Goal: Task Accomplishment & Management: Complete application form

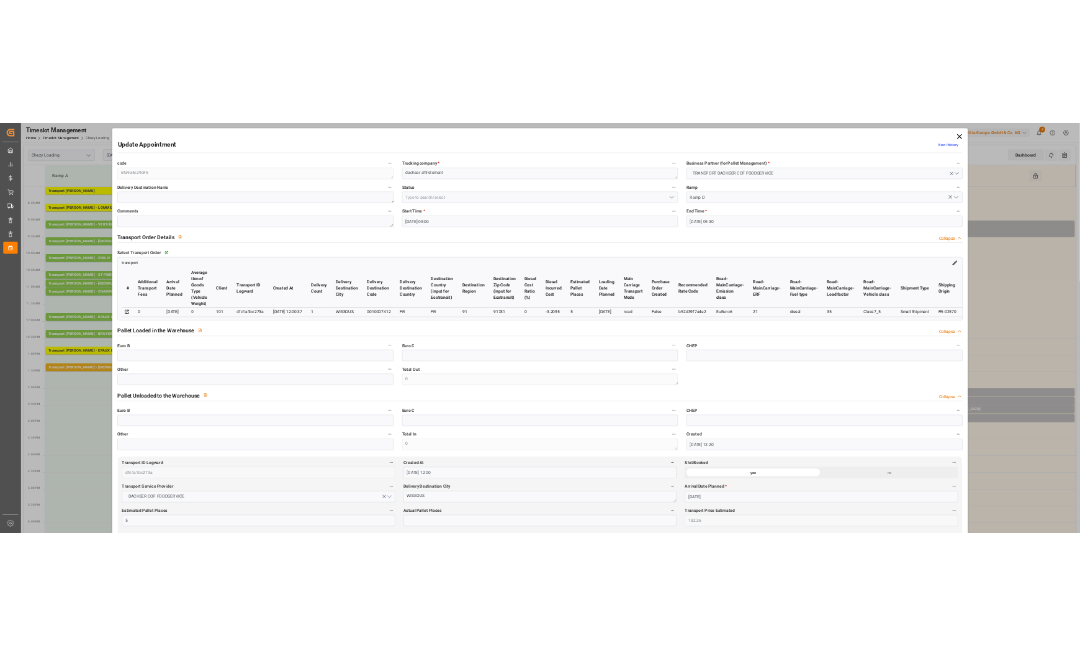
scroll to position [745, 0]
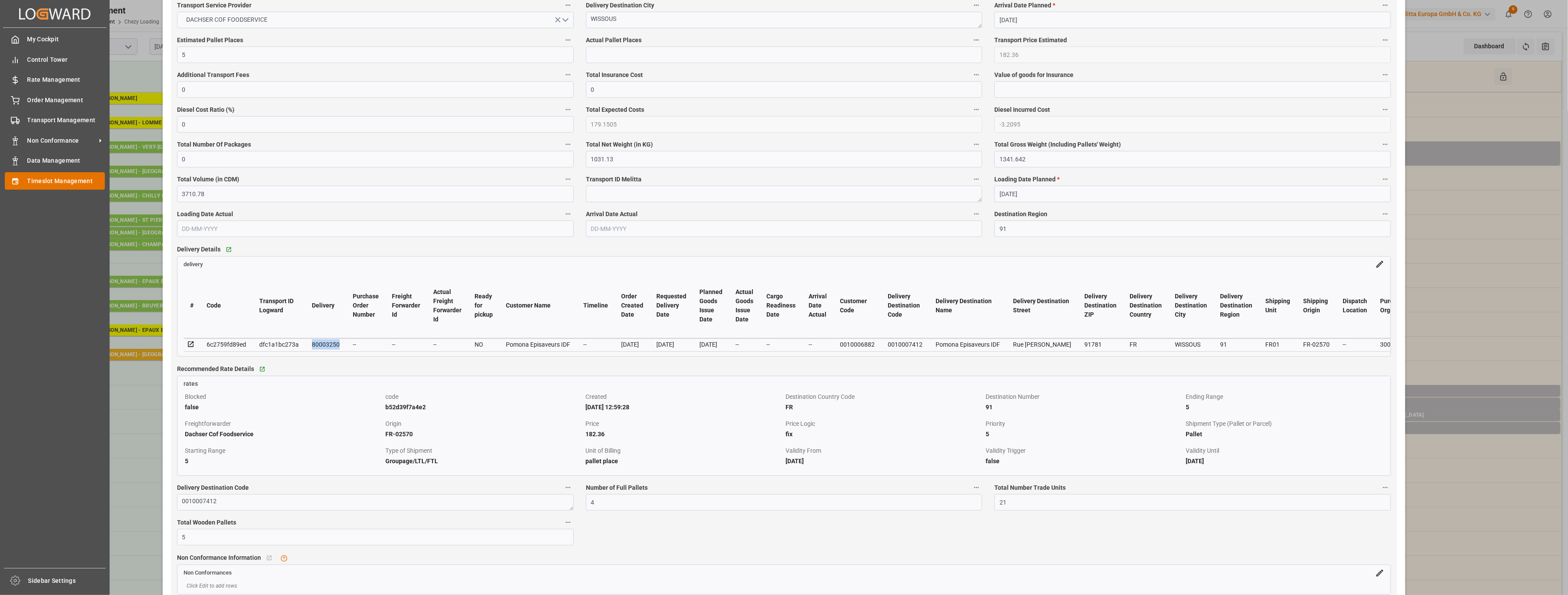
click at [18, 179] on icon at bounding box center [15, 181] width 6 height 6
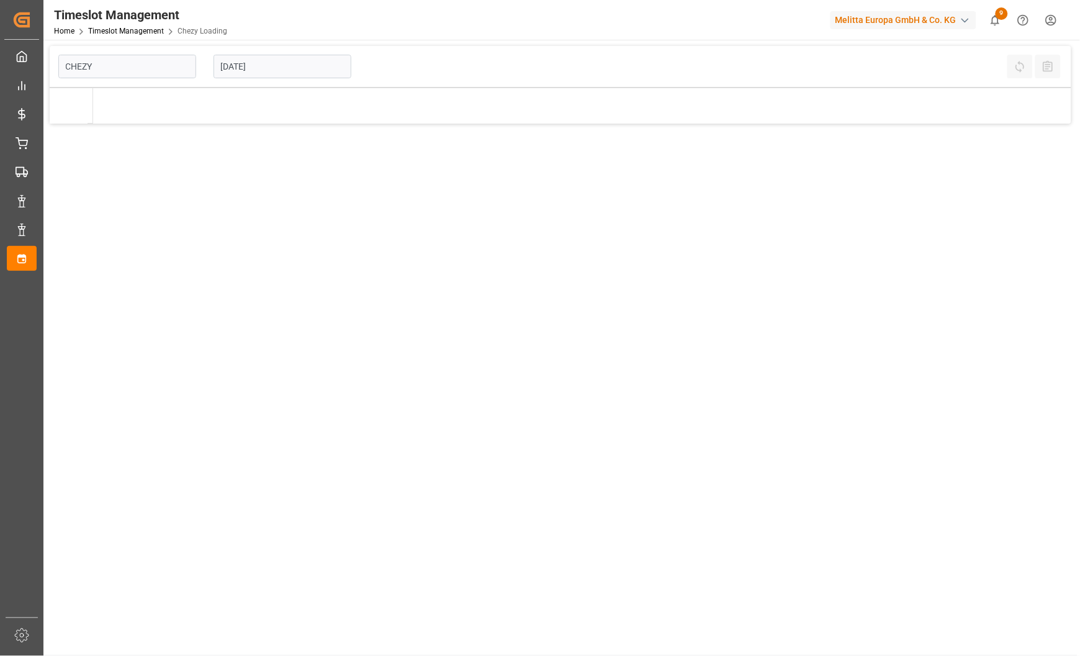
type input "Chezy Loading"
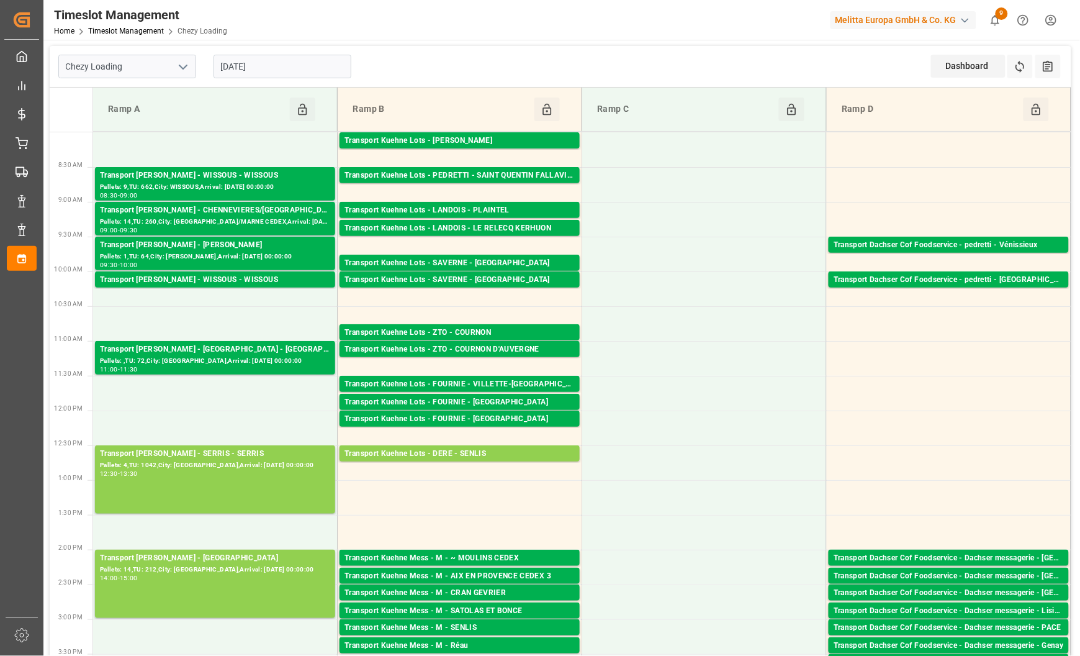
click at [296, 66] on input "[DATE]" at bounding box center [283, 67] width 138 height 24
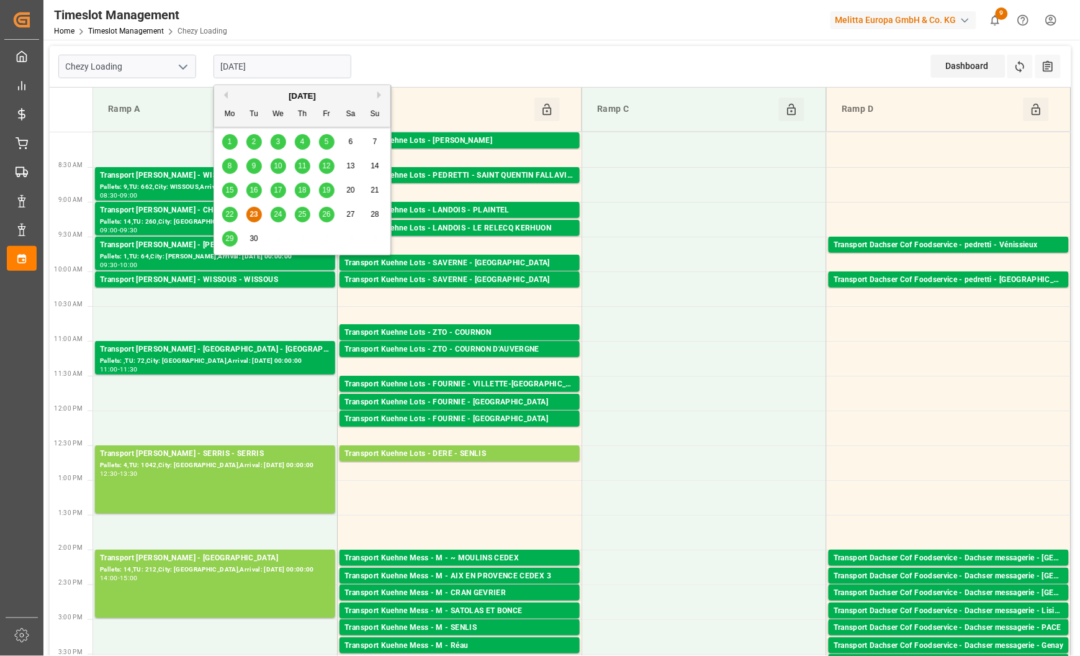
click at [226, 212] on span "22" at bounding box center [229, 214] width 8 height 9
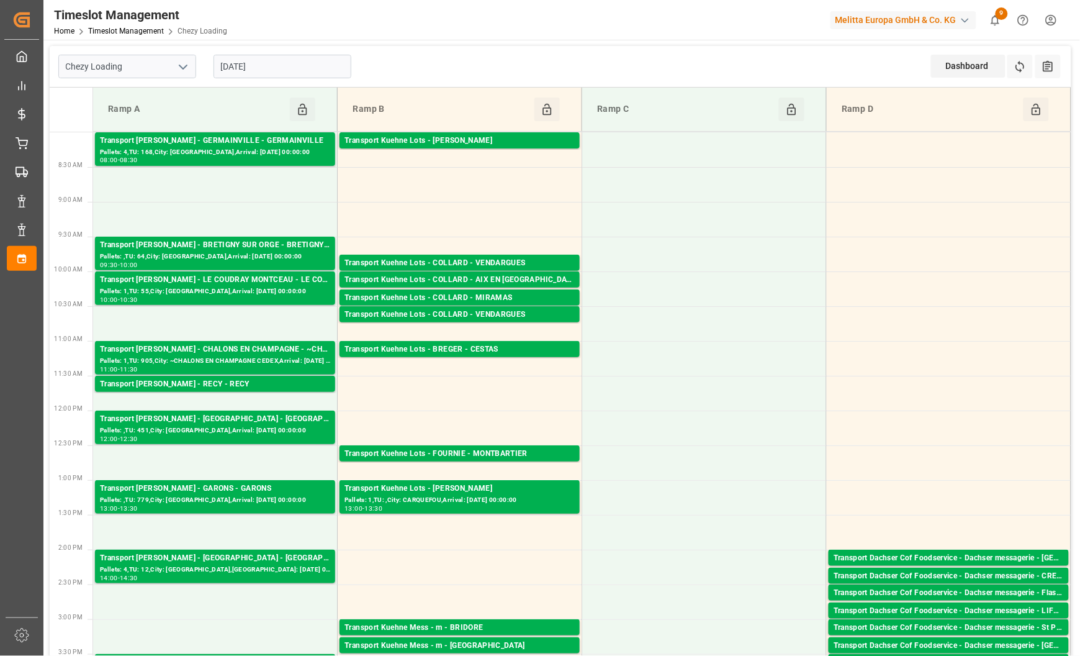
click at [630, 36] on div "Timeslot Management Home Timeslot Management Chezy Loading Melitta Europa GmbH …" at bounding box center [557, 20] width 1045 height 40
click at [286, 68] on input "[DATE]" at bounding box center [283, 67] width 138 height 24
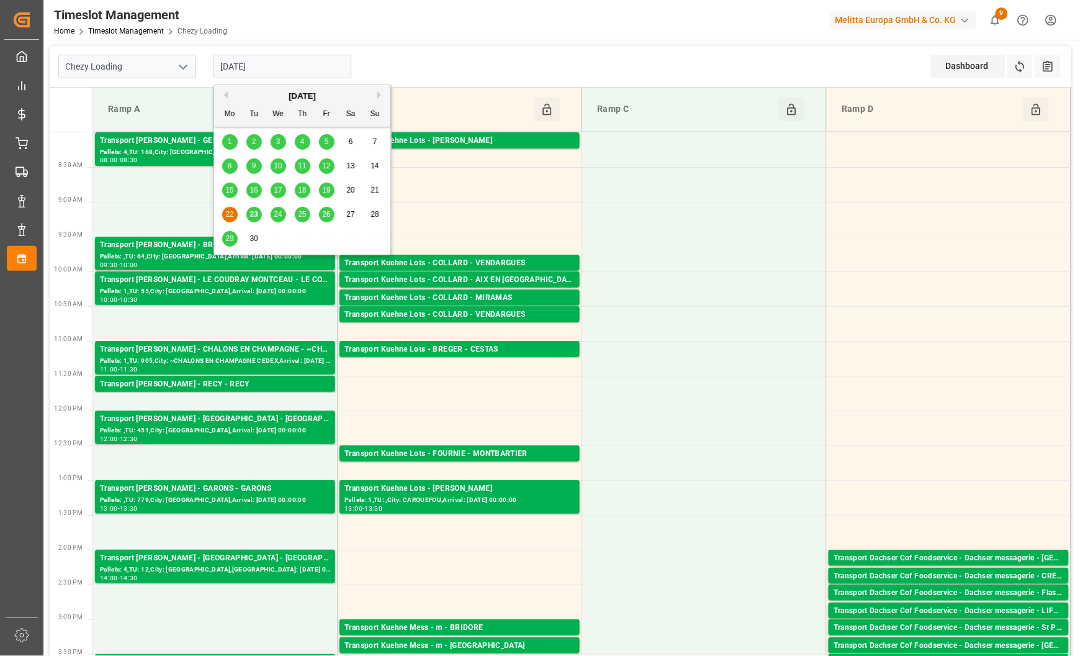
click at [276, 213] on span "24" at bounding box center [278, 214] width 8 height 9
type input "[DATE]"
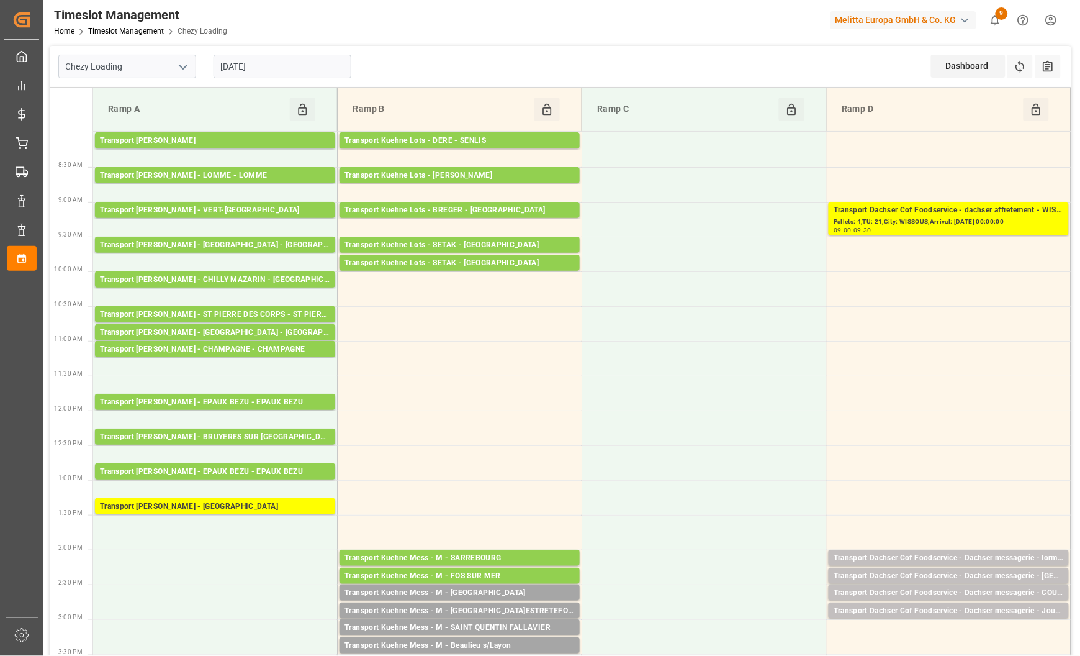
click at [182, 66] on icon "open menu" at bounding box center [183, 67] width 15 height 15
click at [146, 119] on div "Chezy Unloading" at bounding box center [127, 122] width 137 height 28
type input "Chezy Unloading"
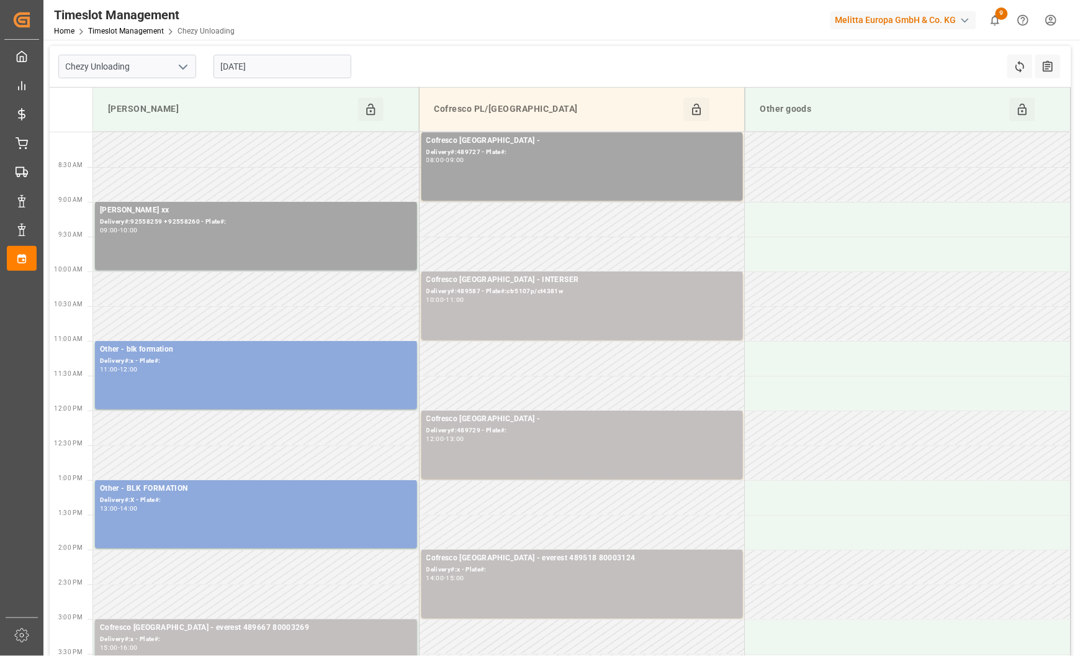
click at [273, 65] on input "[DATE]" at bounding box center [283, 67] width 138 height 24
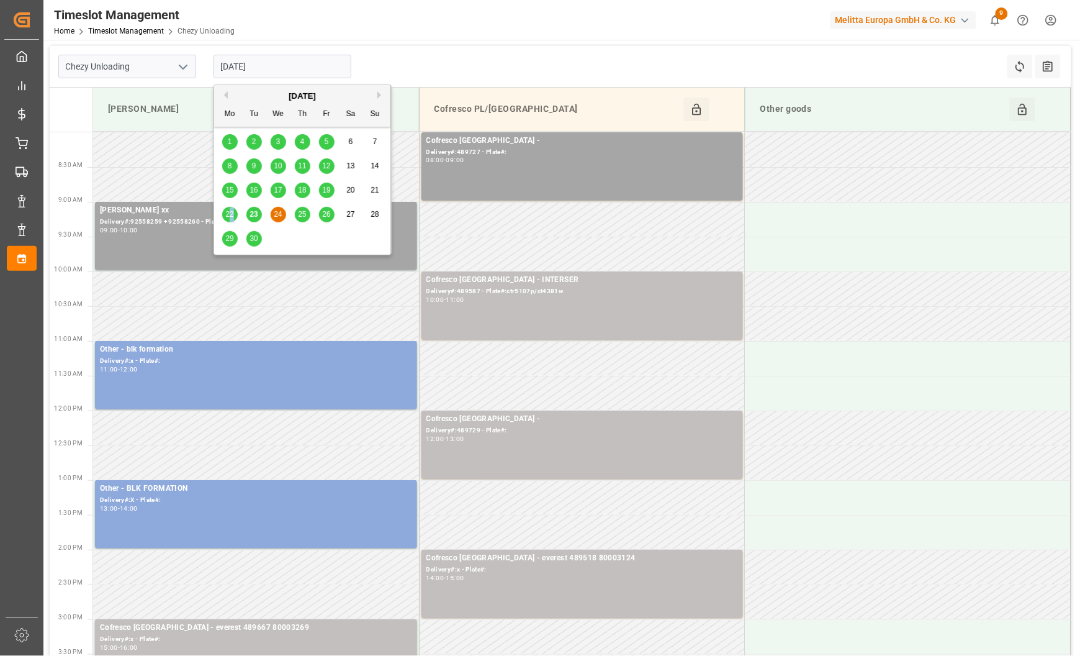
click at [232, 219] on div "22" at bounding box center [230, 214] width 16 height 15
type input "[DATE]"
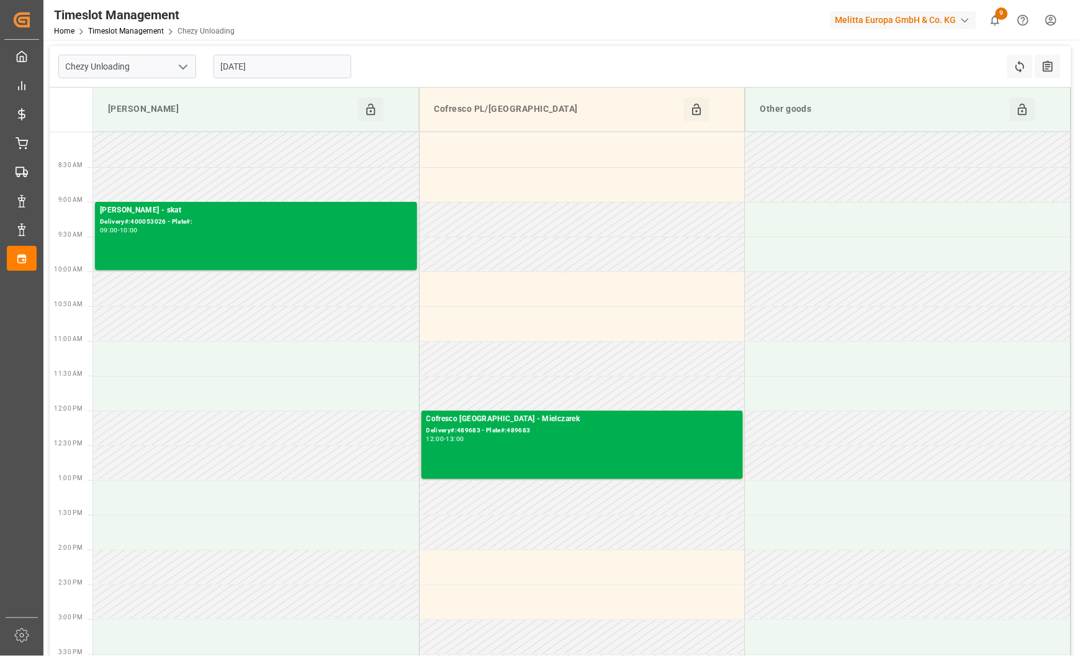
click at [179, 75] on button "open menu" at bounding box center [182, 66] width 19 height 19
click at [169, 94] on div "Chezy Loading" at bounding box center [127, 94] width 137 height 28
type input "Chezy Loading"
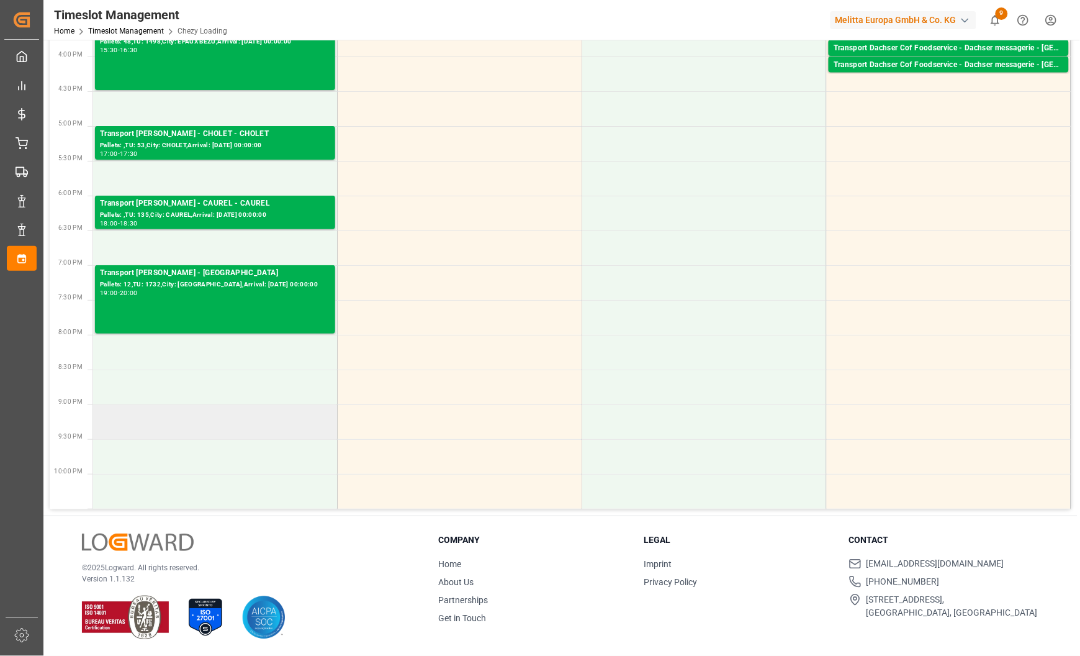
scroll to position [633, 0]
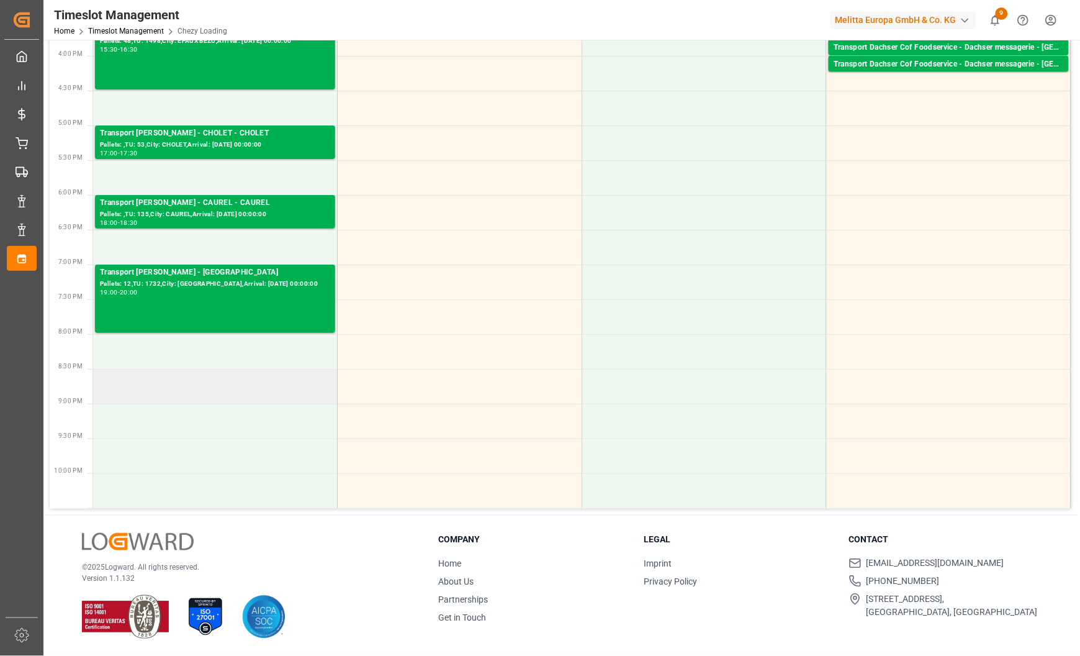
click at [226, 382] on td at bounding box center [215, 386] width 245 height 35
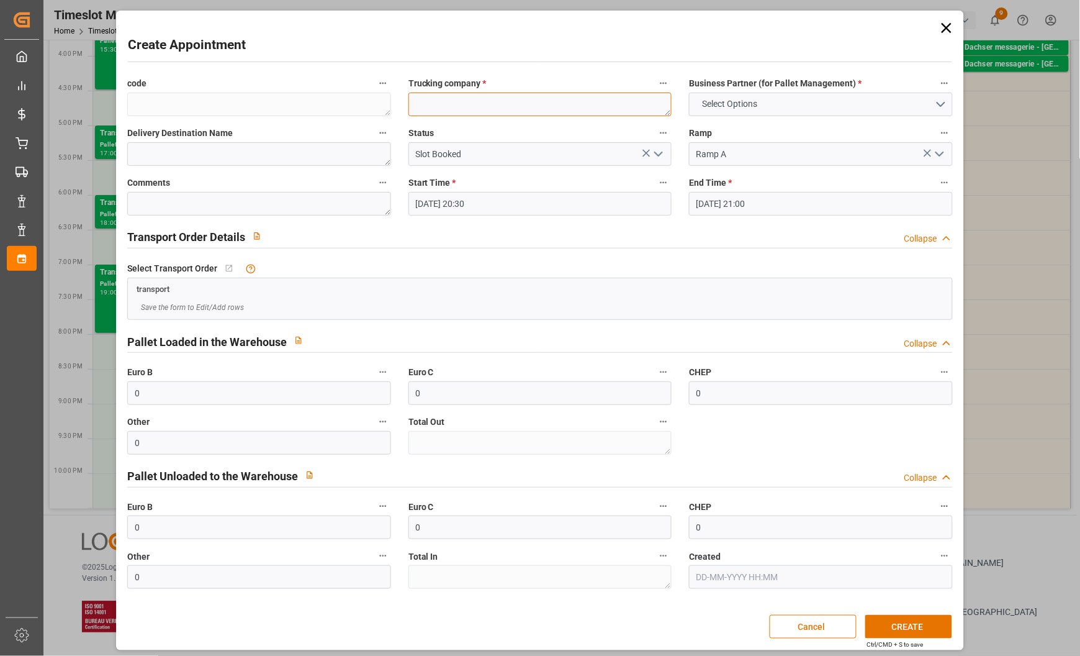
click at [449, 102] on textarea at bounding box center [540, 105] width 263 height 24
type textarea "epalia colas"
click at [766, 91] on label "Business Partner (for Pallet Management) *" at bounding box center [820, 83] width 263 height 17
click at [937, 91] on button "Business Partner (for Pallet Management) *" at bounding box center [945, 83] width 16 height 16
drag, startPoint x: 766, startPoint y: 91, endPoint x: 759, endPoint y: 101, distance: 12.1
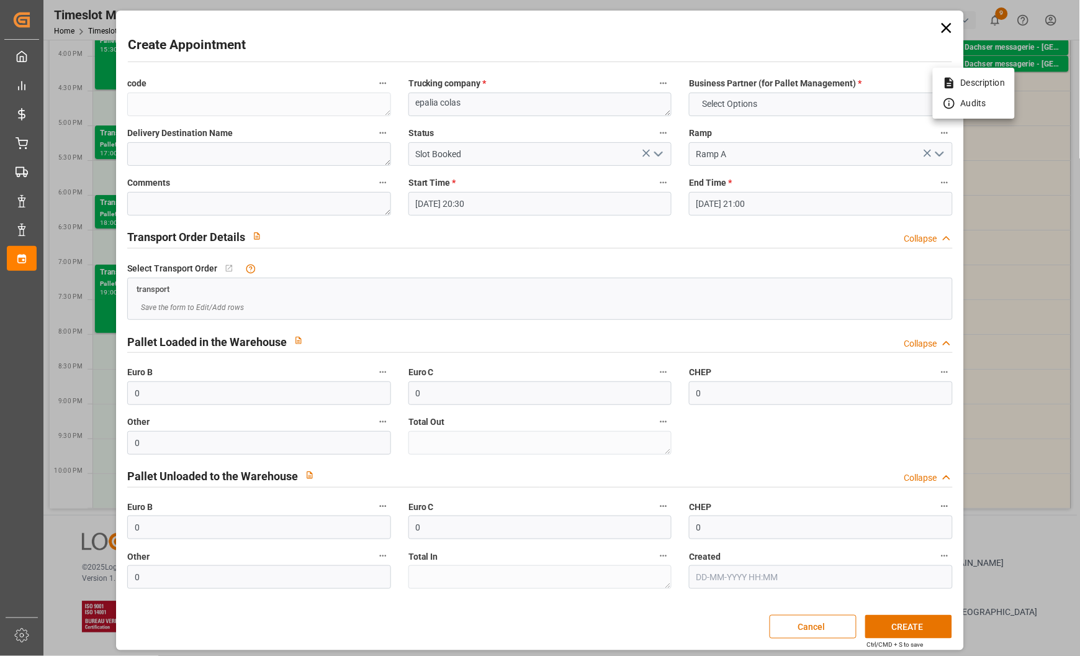
click at [759, 101] on div at bounding box center [540, 328] width 1080 height 656
click at [759, 101] on span "Select Options" at bounding box center [731, 103] width 68 height 13
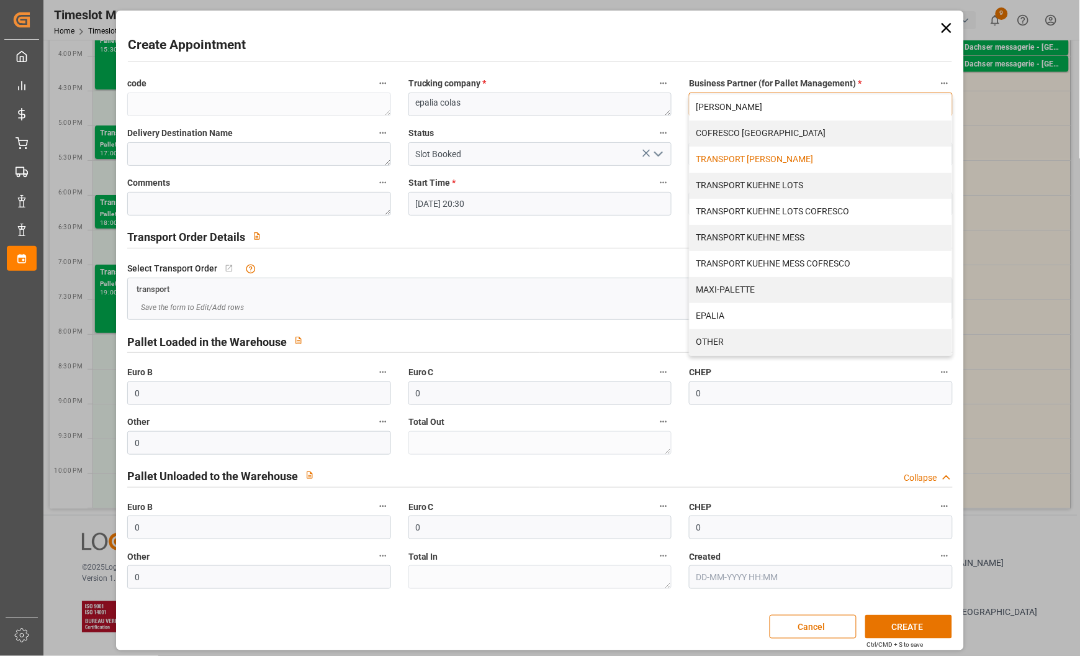
click at [762, 159] on div "TRANSPORT [PERSON_NAME]" at bounding box center [821, 160] width 262 height 26
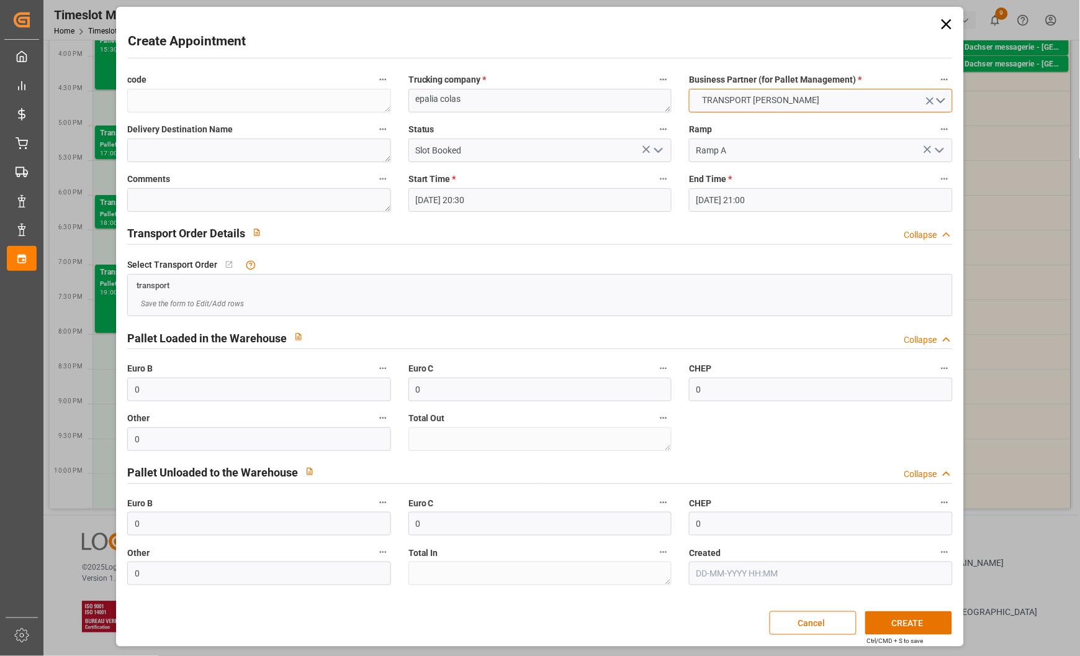
scroll to position [5, 0]
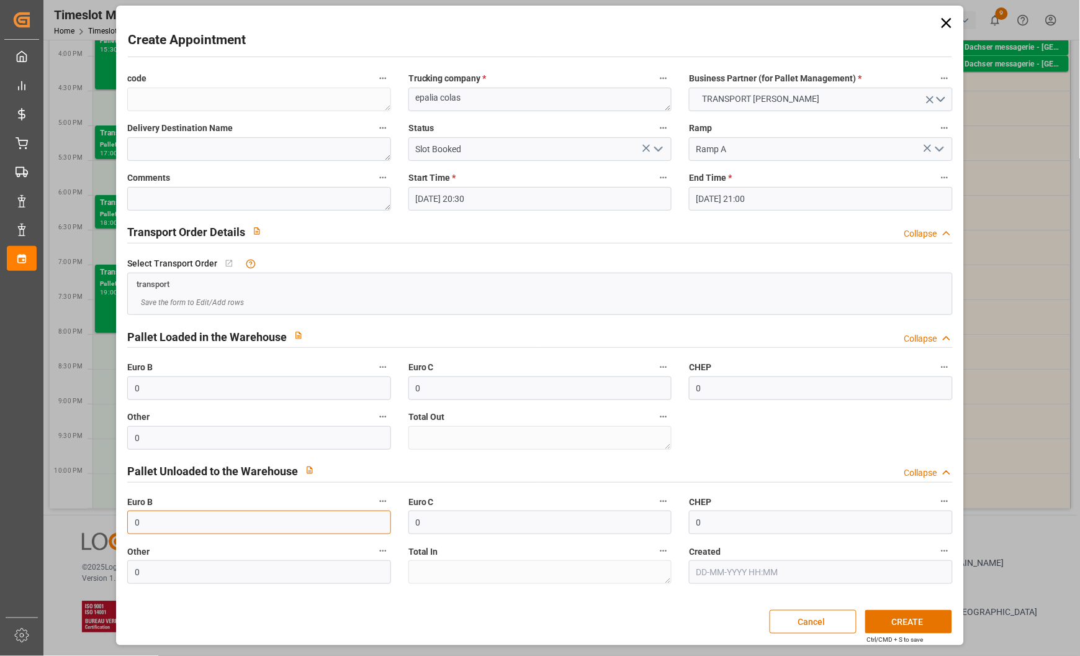
drag, startPoint x: 183, startPoint y: 520, endPoint x: 61, endPoint y: 520, distance: 121.1
click at [61, 520] on div "Create Appointment code Trucking company * epalia colas Business Partner (for P…" at bounding box center [540, 328] width 1080 height 656
type input "509"
click at [487, 99] on textarea "epalia colas" at bounding box center [540, 100] width 263 height 24
type textarea "epalia colas 509 PU 3404"
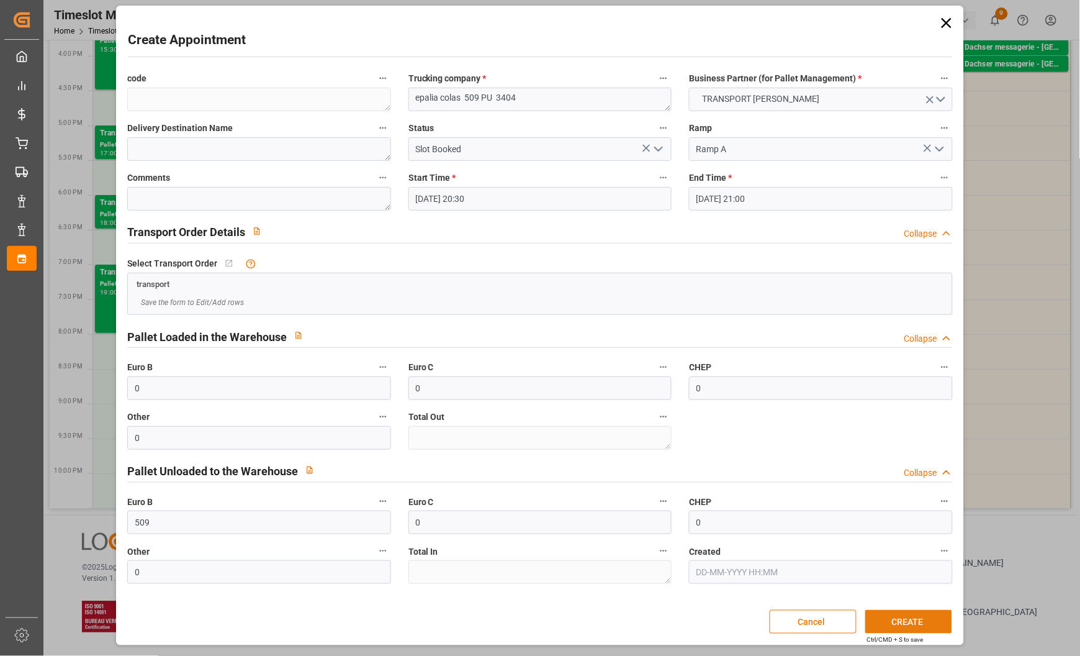
click at [892, 621] on button "CREATE" at bounding box center [908, 622] width 87 height 24
